Goal: Task Accomplishment & Management: Manage account settings

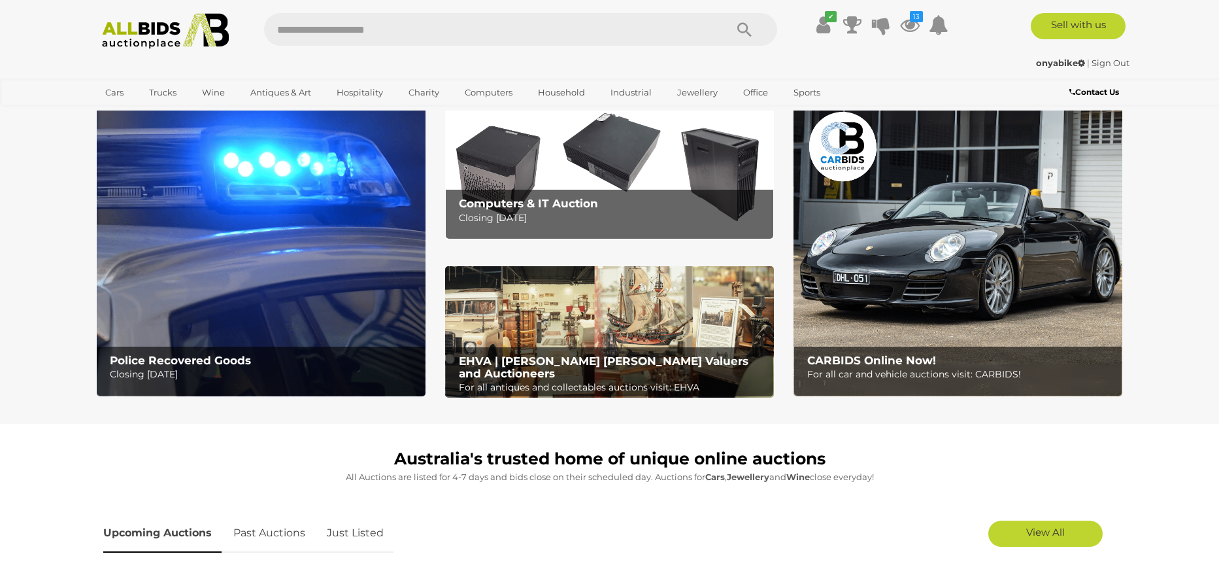
scroll to position [103, 0]
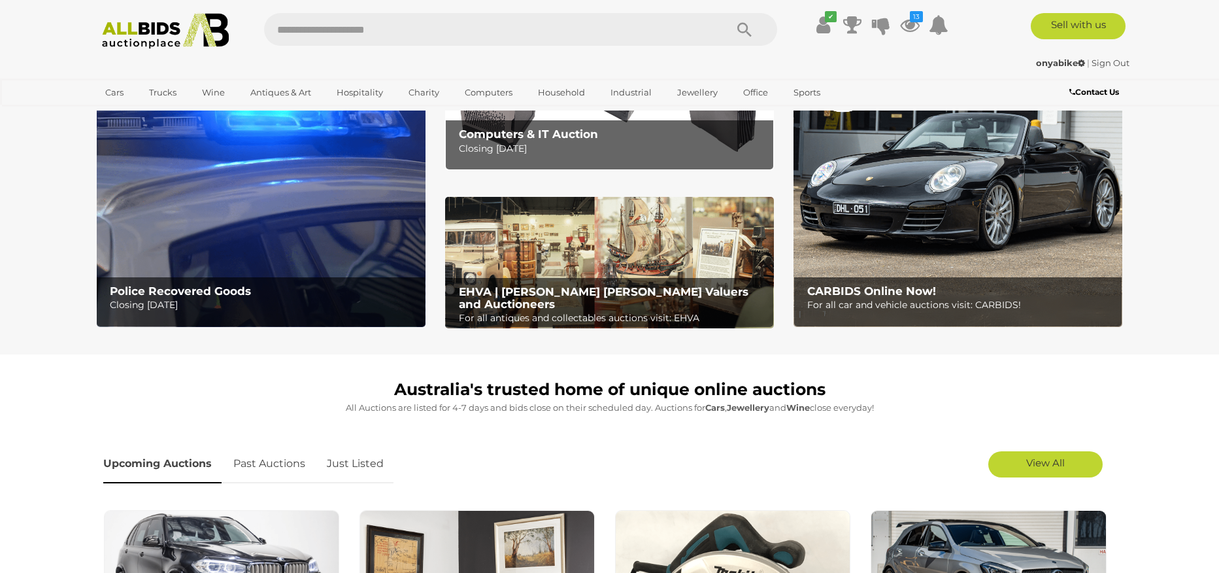
click at [356, 460] on link "Just Listed" at bounding box center [355, 464] width 76 height 39
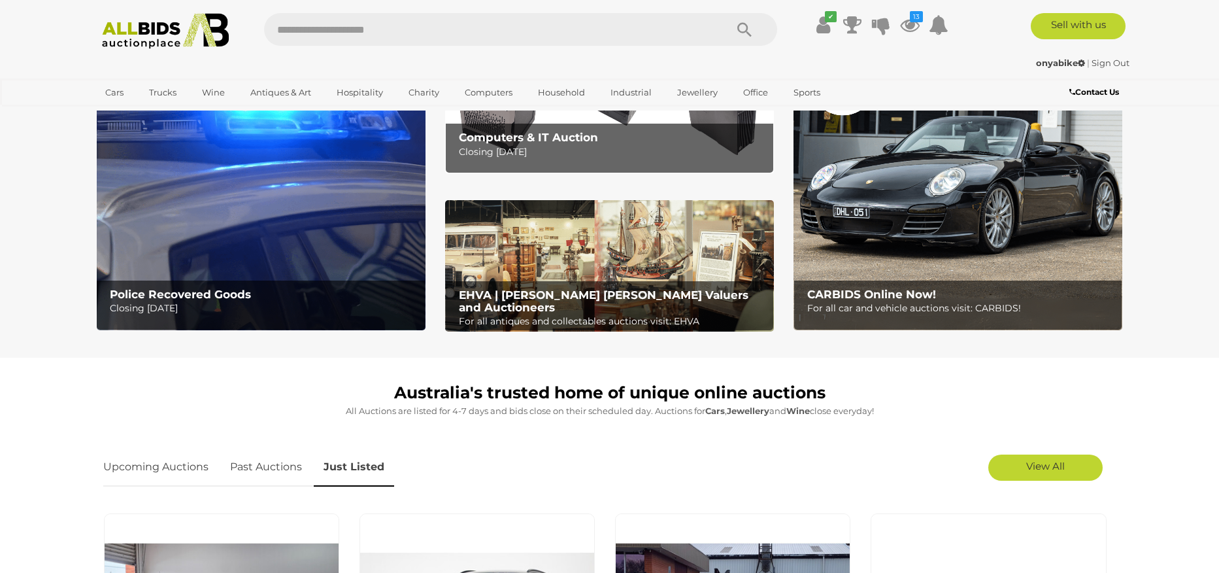
scroll to position [0, 0]
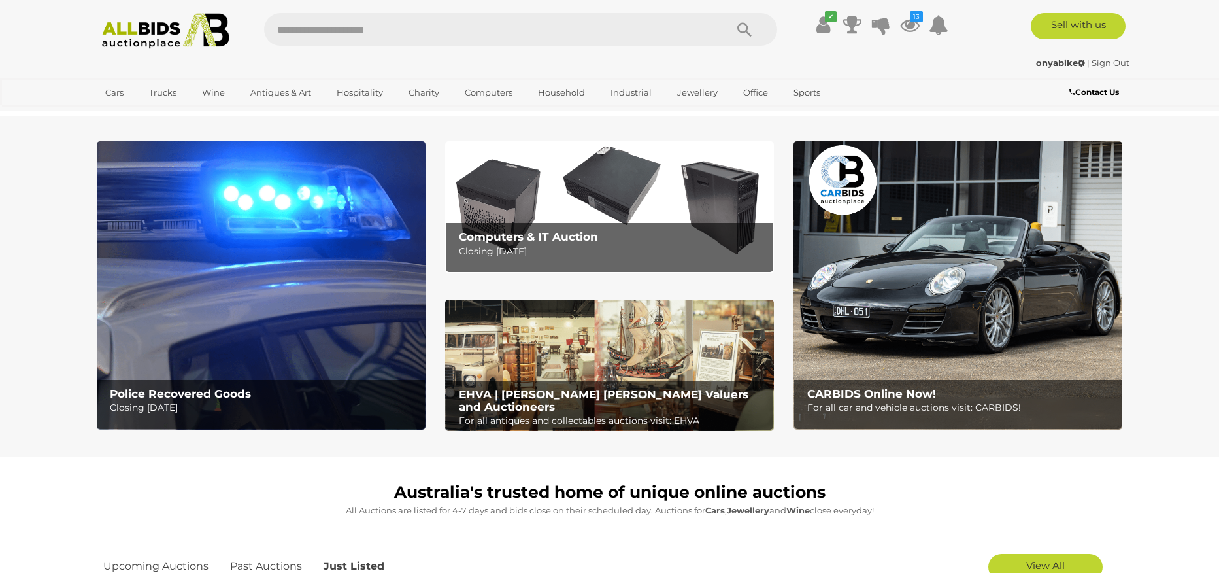
click at [743, 29] on icon "Search" at bounding box center [745, 30] width 14 height 20
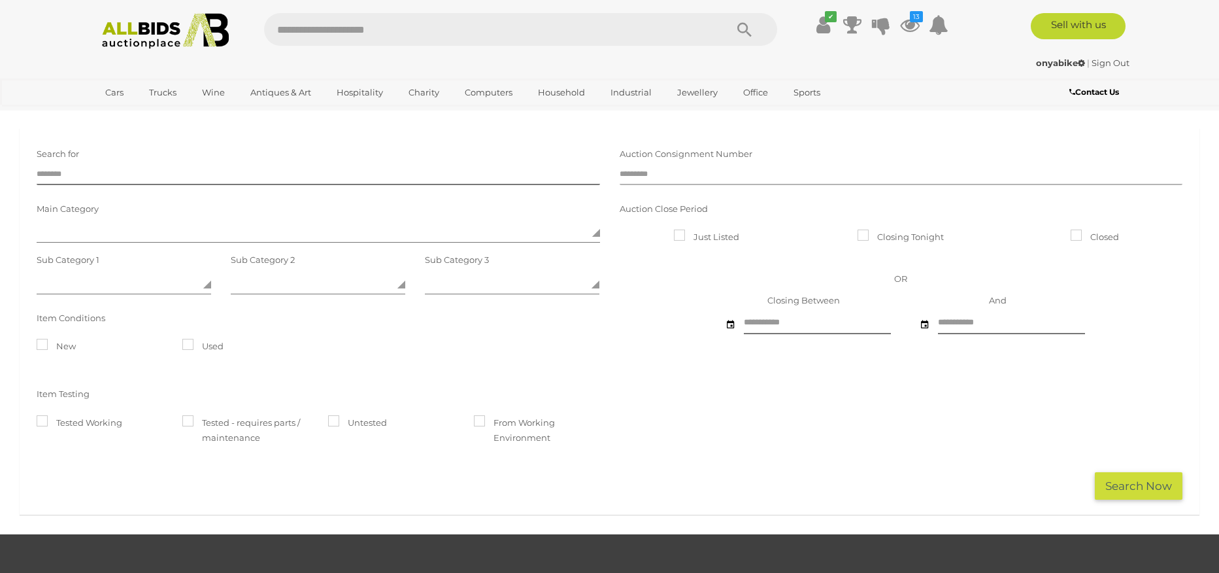
click at [662, 171] on input "text" at bounding box center [902, 175] width 564 height 20
type input "*****"
click button "Search Now" at bounding box center [1139, 486] width 88 height 28
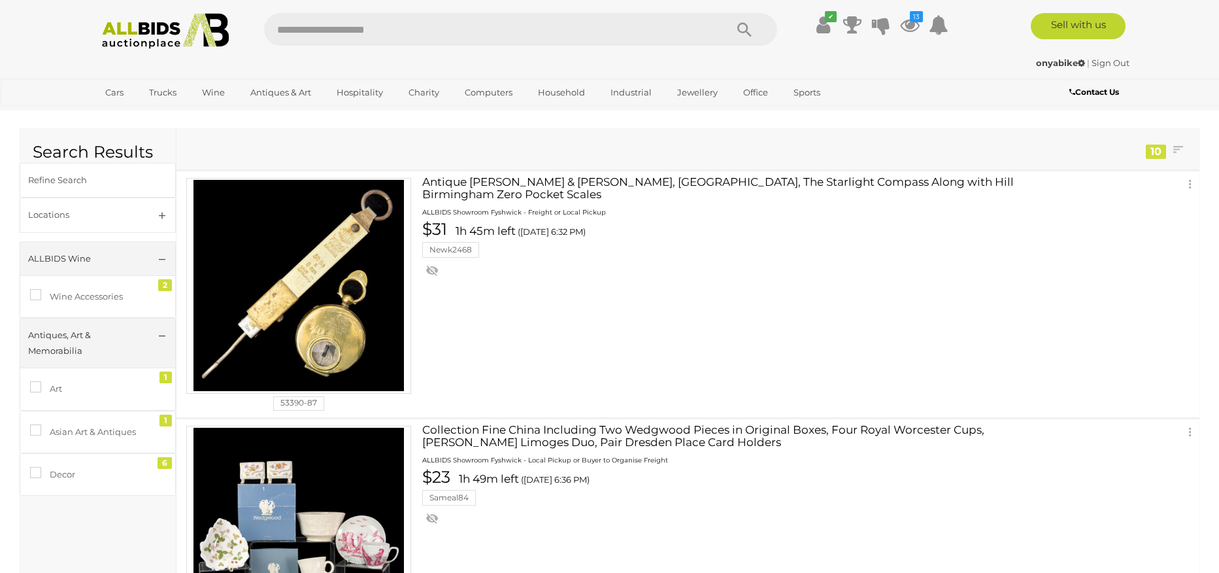
click at [743, 25] on icon "Search" at bounding box center [745, 30] width 14 height 20
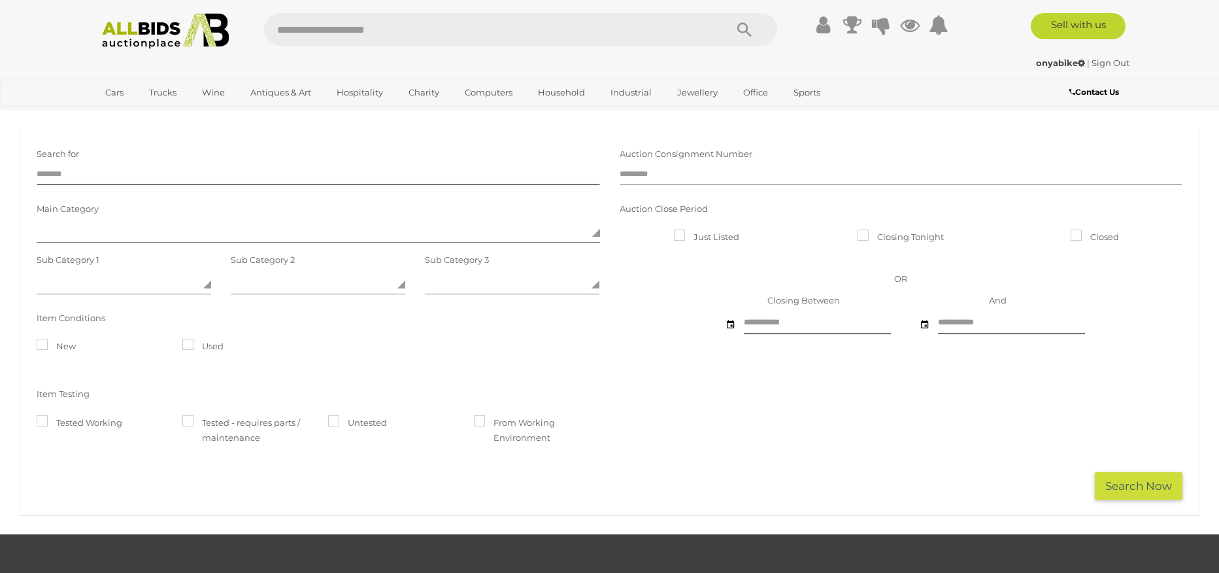
click at [719, 174] on input "text" at bounding box center [902, 175] width 564 height 20
type input "*****"
click button "Search Now" at bounding box center [1139, 486] width 88 height 28
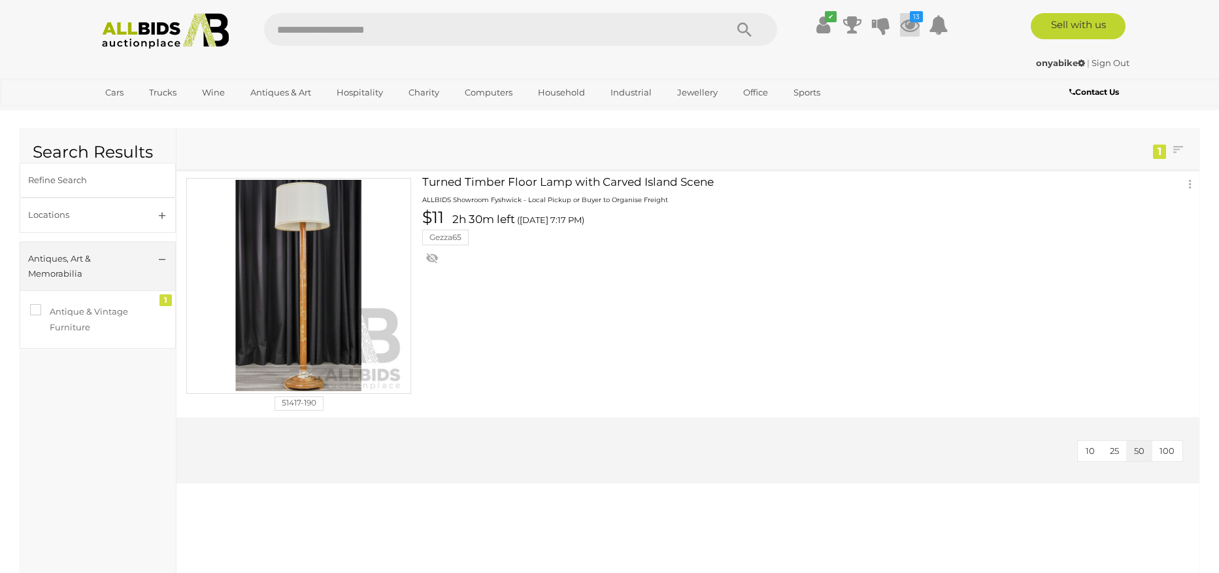
click at [904, 25] on icon at bounding box center [910, 25] width 20 height 24
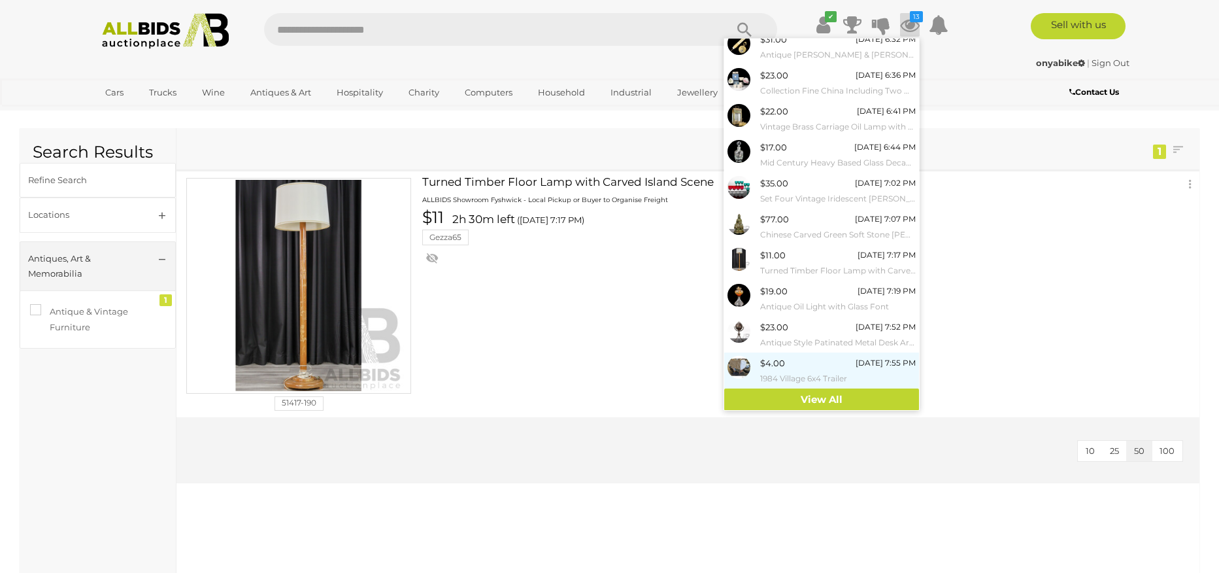
scroll to position [45, 0]
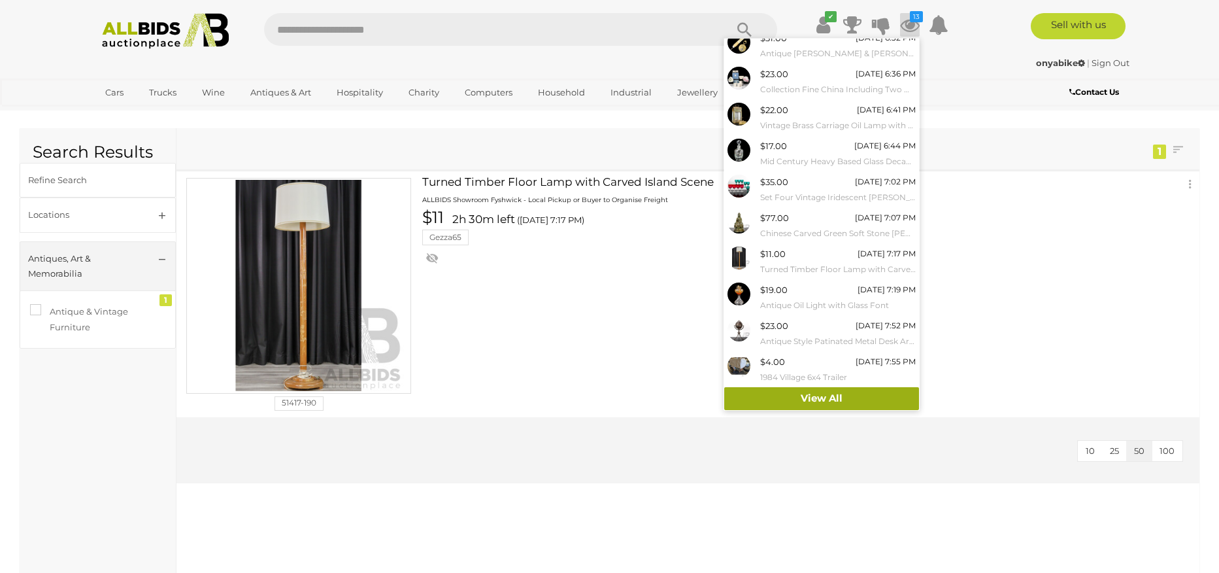
click at [821, 398] on link "View All" at bounding box center [821, 398] width 195 height 23
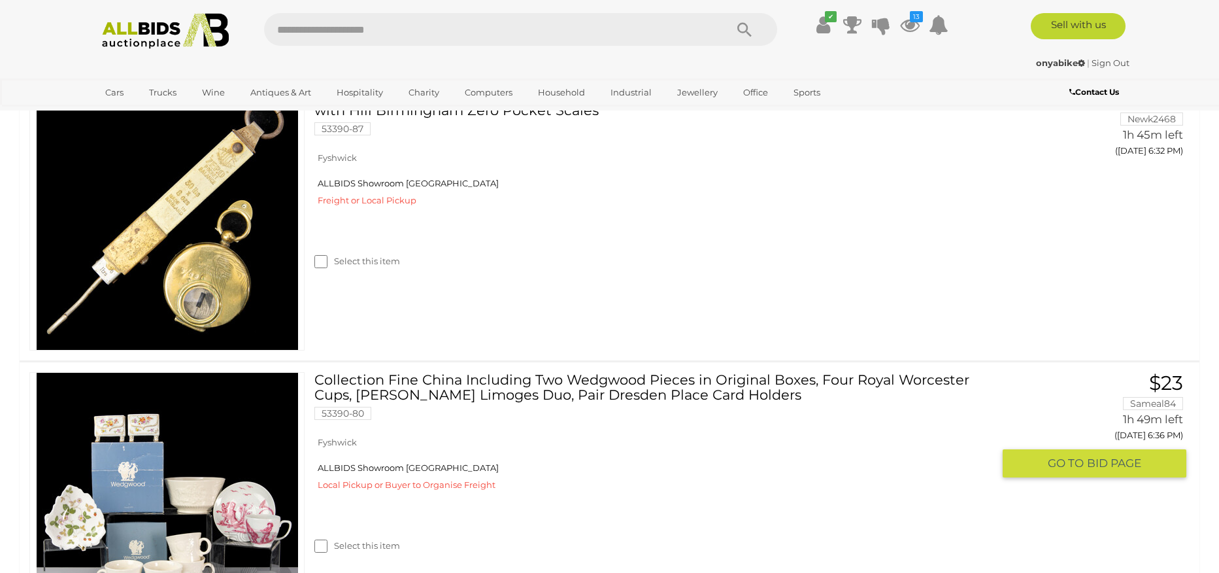
scroll to position [146, 0]
